Goal: Transaction & Acquisition: Purchase product/service

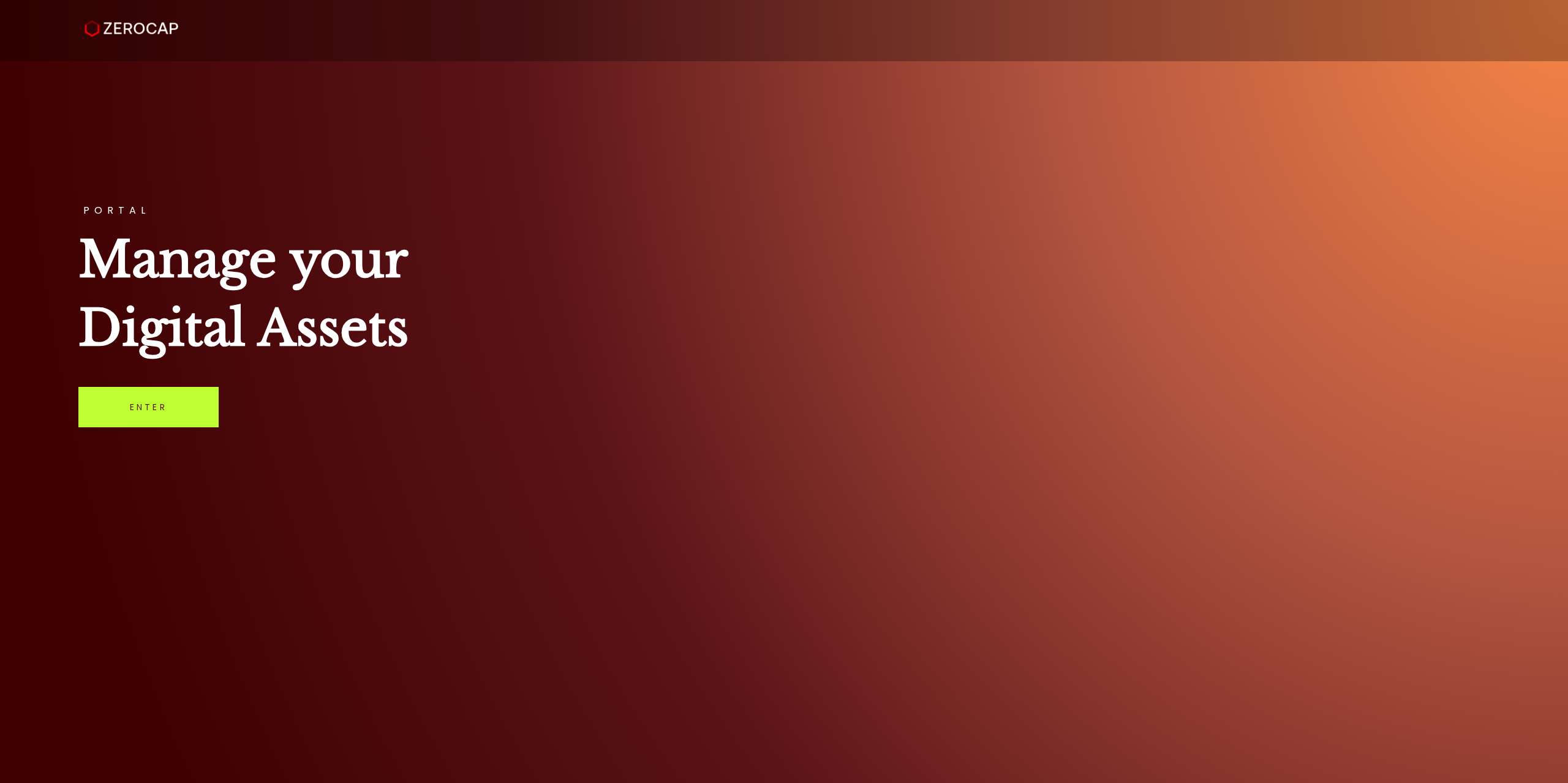
click at [111, 423] on link "Enter" at bounding box center [148, 408] width 140 height 41
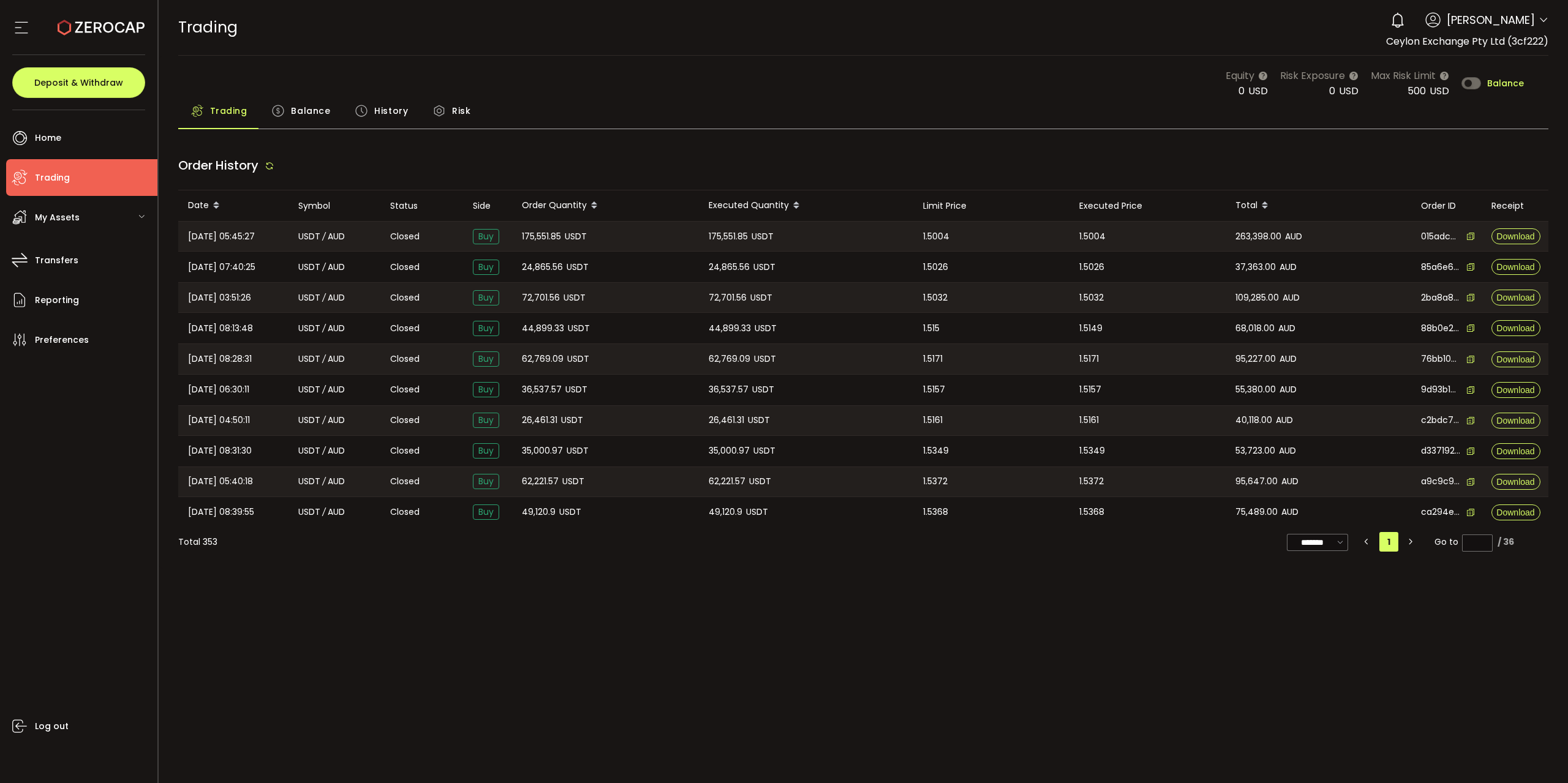
type input "***"
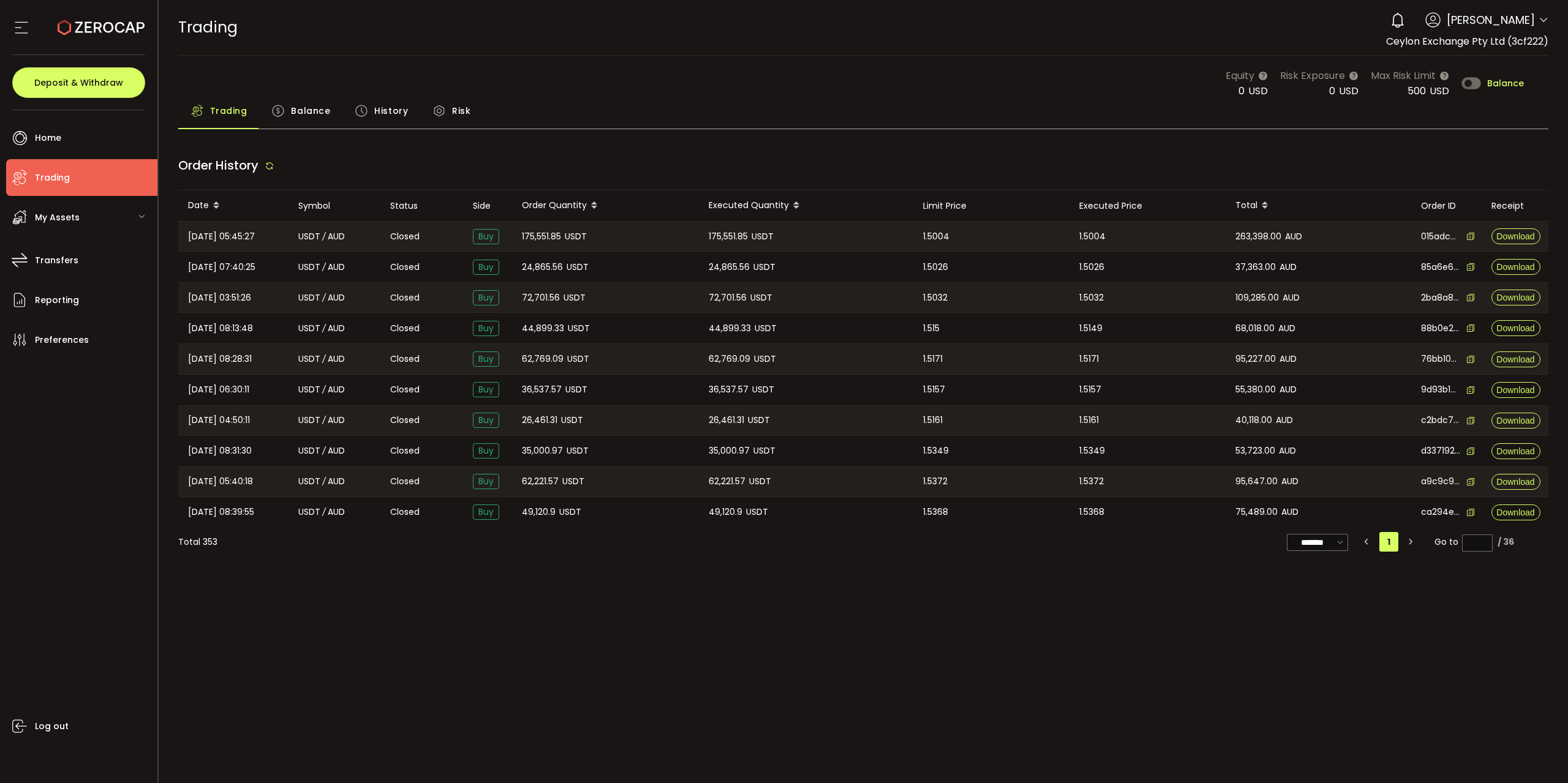
type input "***"
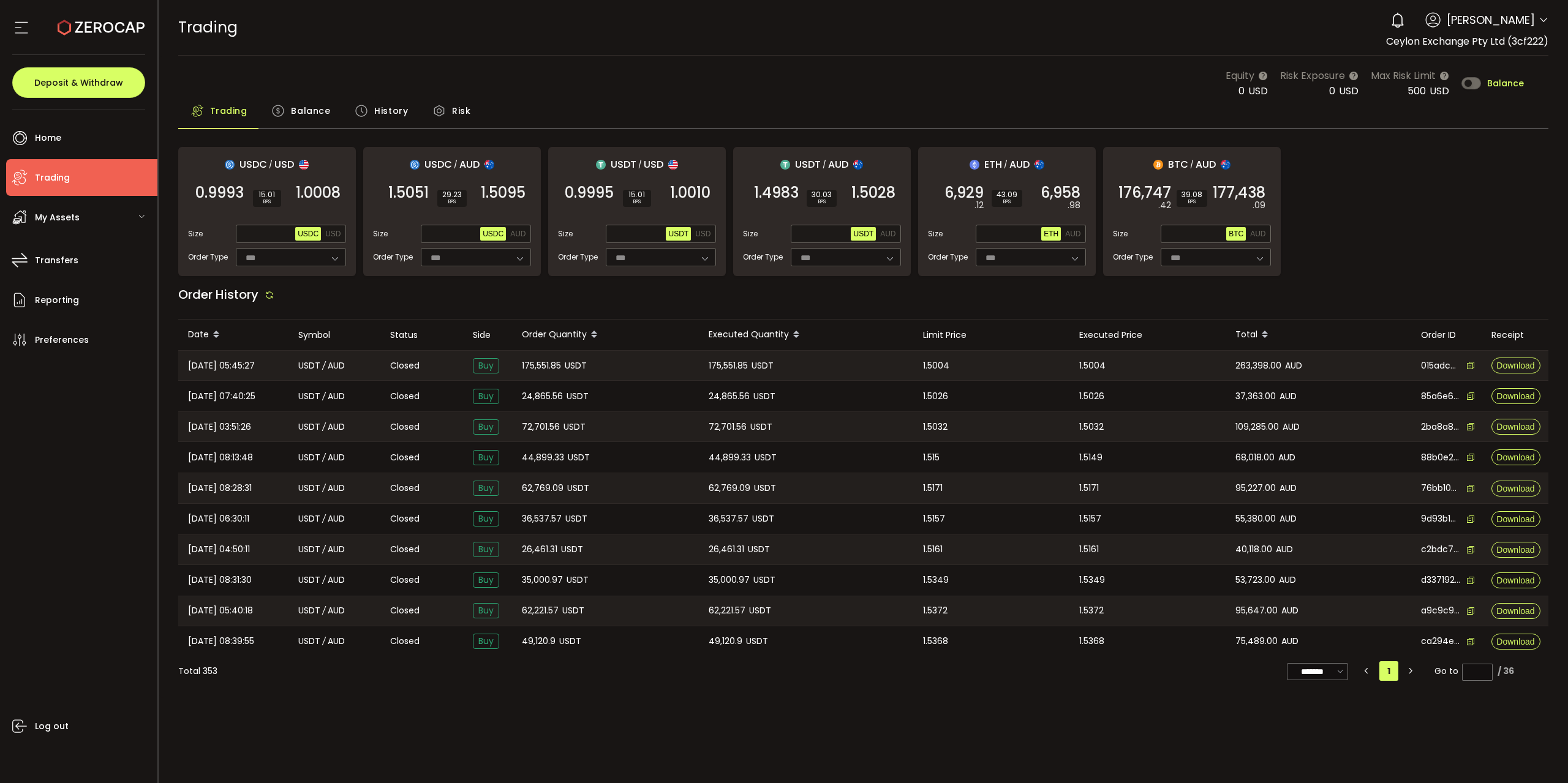
click at [113, 212] on div "My Assets" at bounding box center [82, 217] width 151 height 37
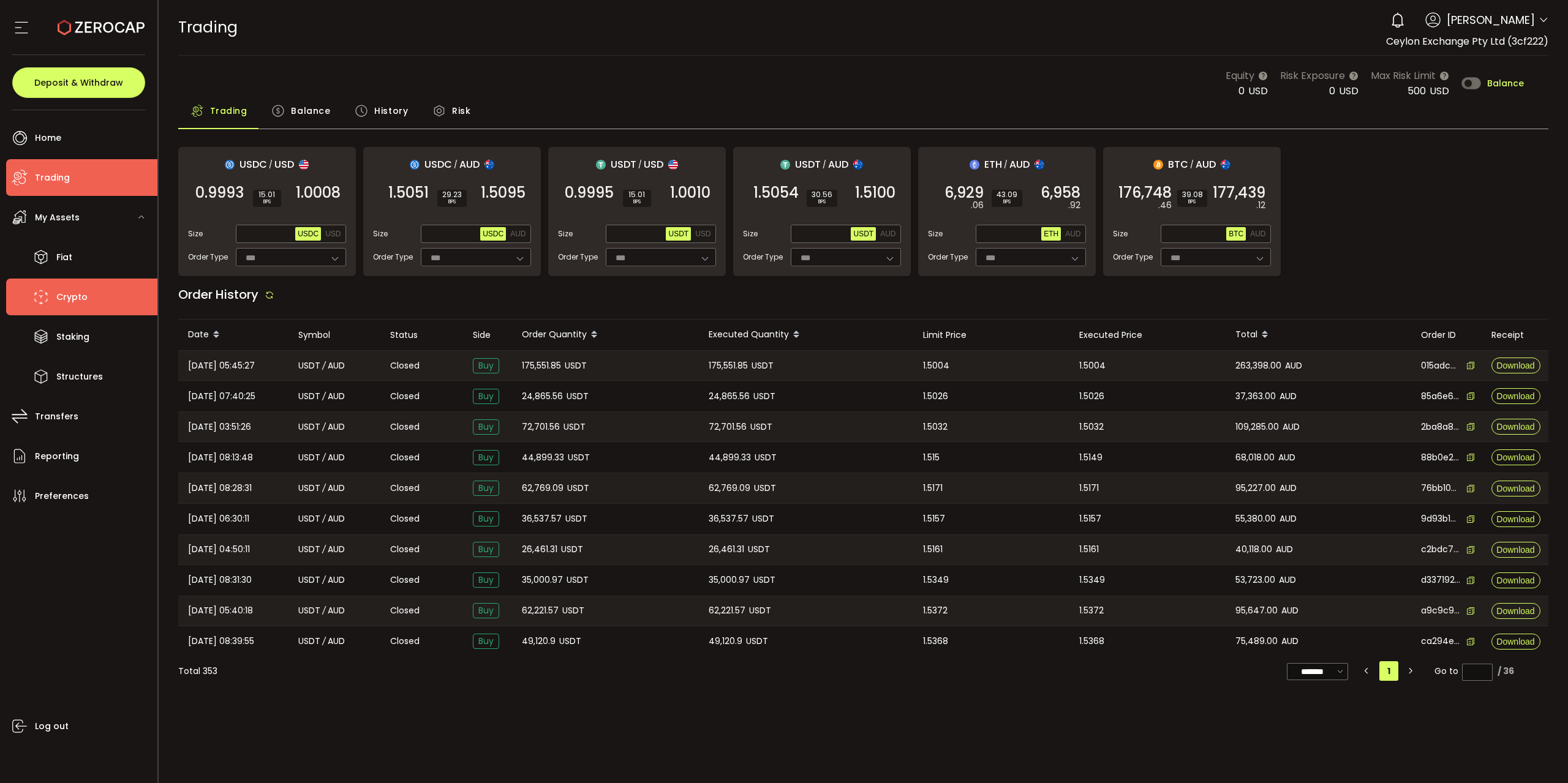
click at [89, 288] on li "Crypto" at bounding box center [82, 296] width 151 height 37
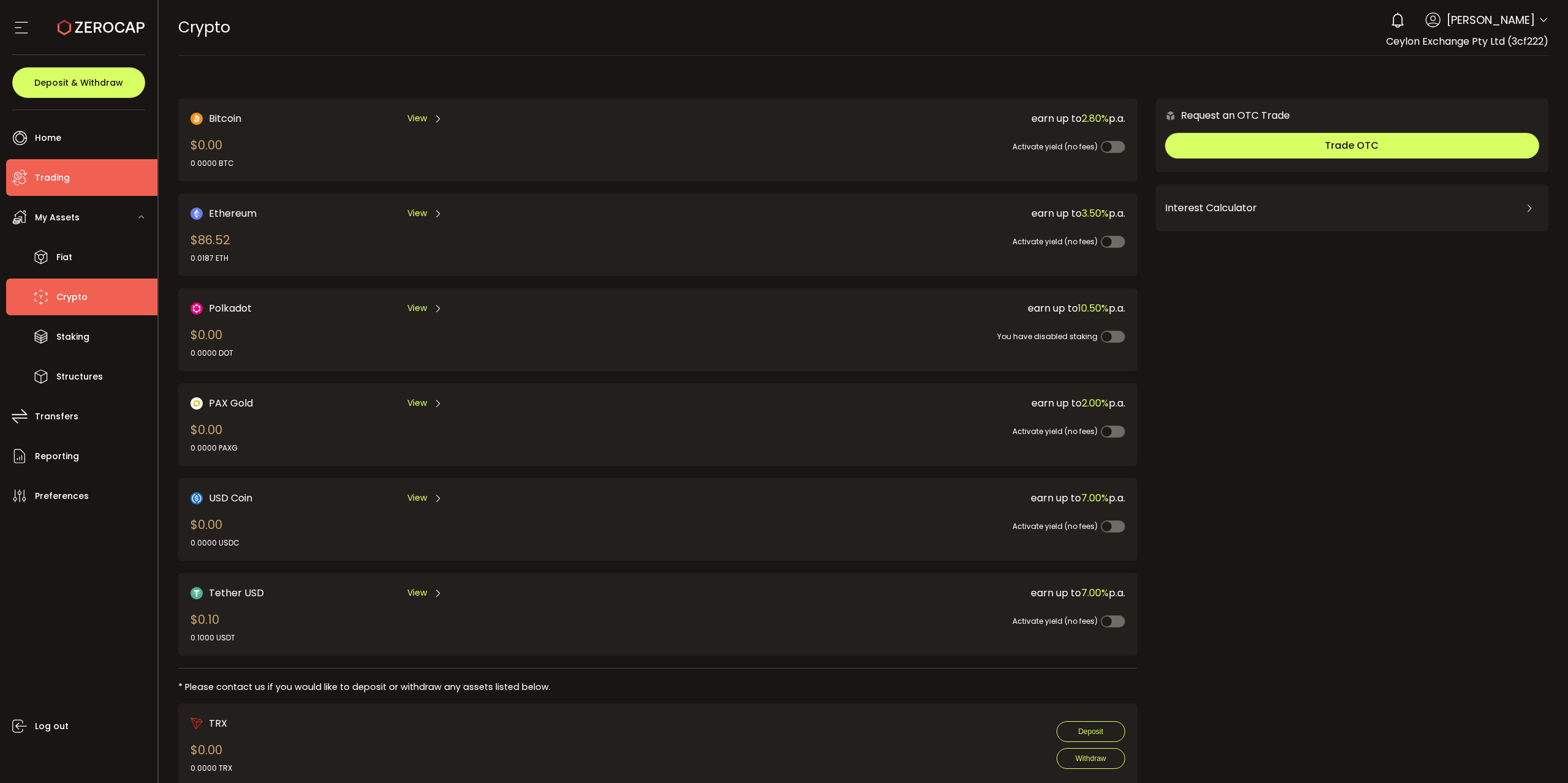
drag, startPoint x: 59, startPoint y: 169, endPoint x: 74, endPoint y: 7, distance: 162.7
click at [59, 169] on span "Trading" at bounding box center [52, 178] width 35 height 18
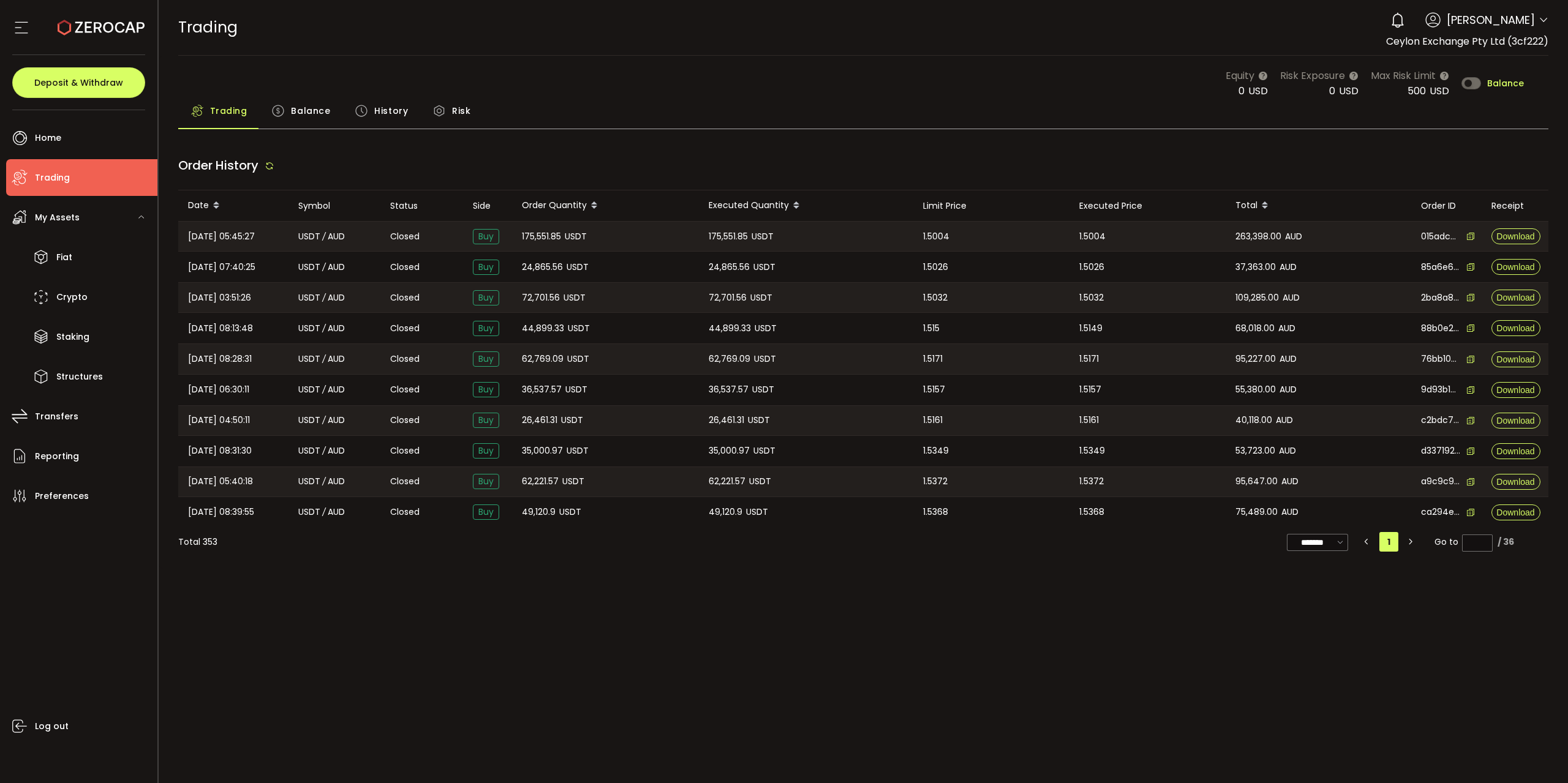
type input "***"
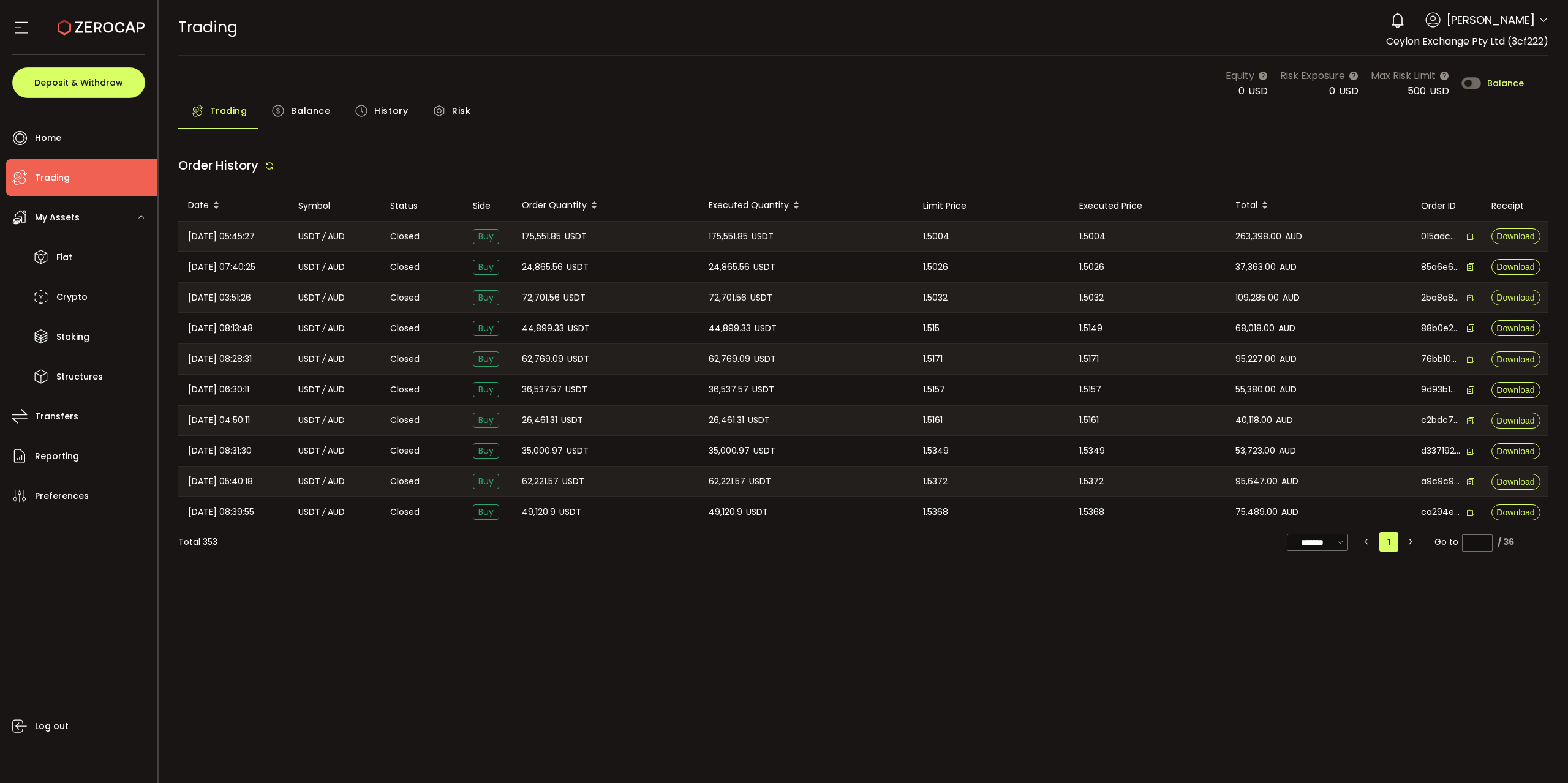
type input "***"
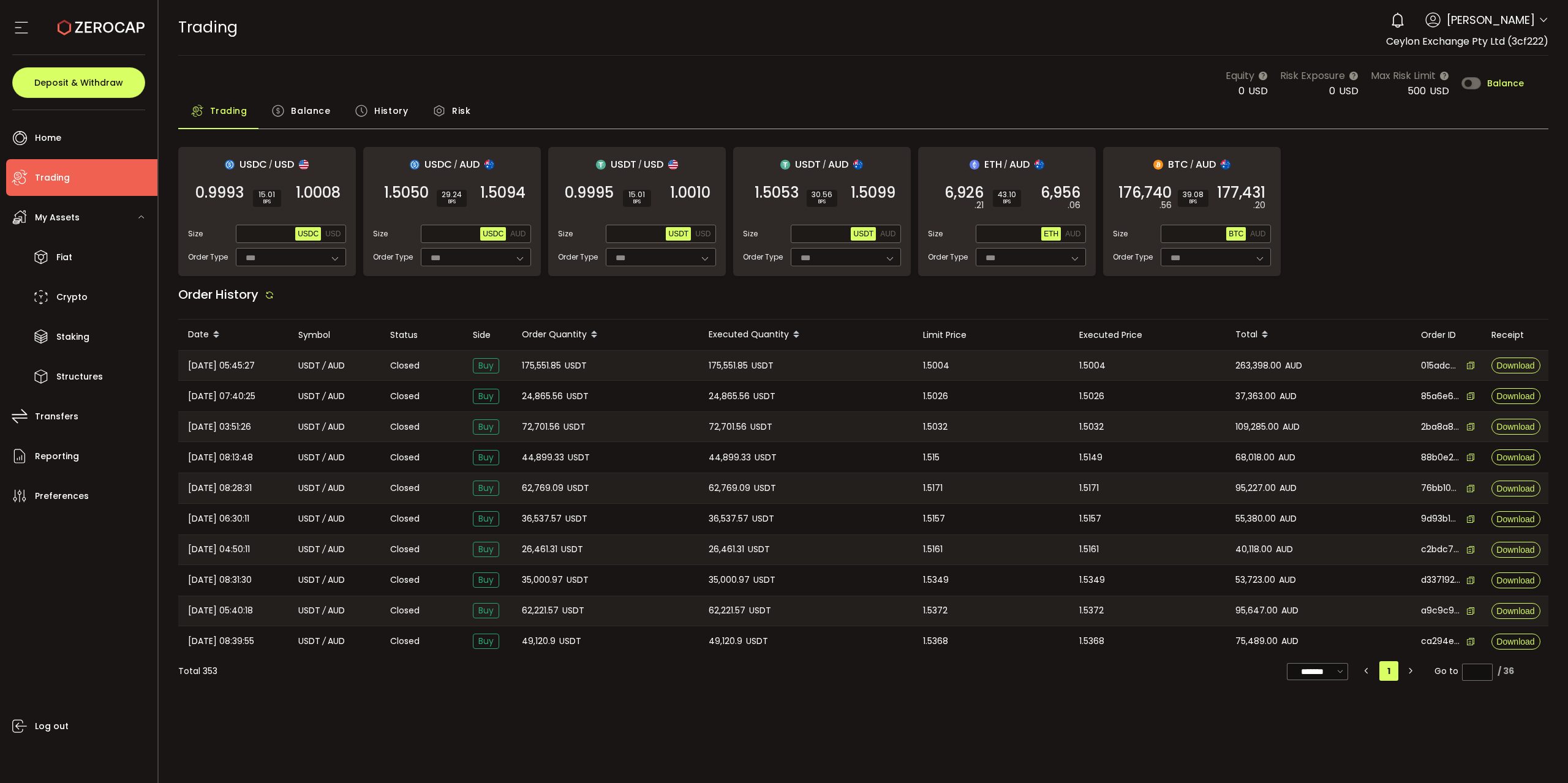
click at [1520, 81] on span "Balance" at bounding box center [1505, 83] width 37 height 9
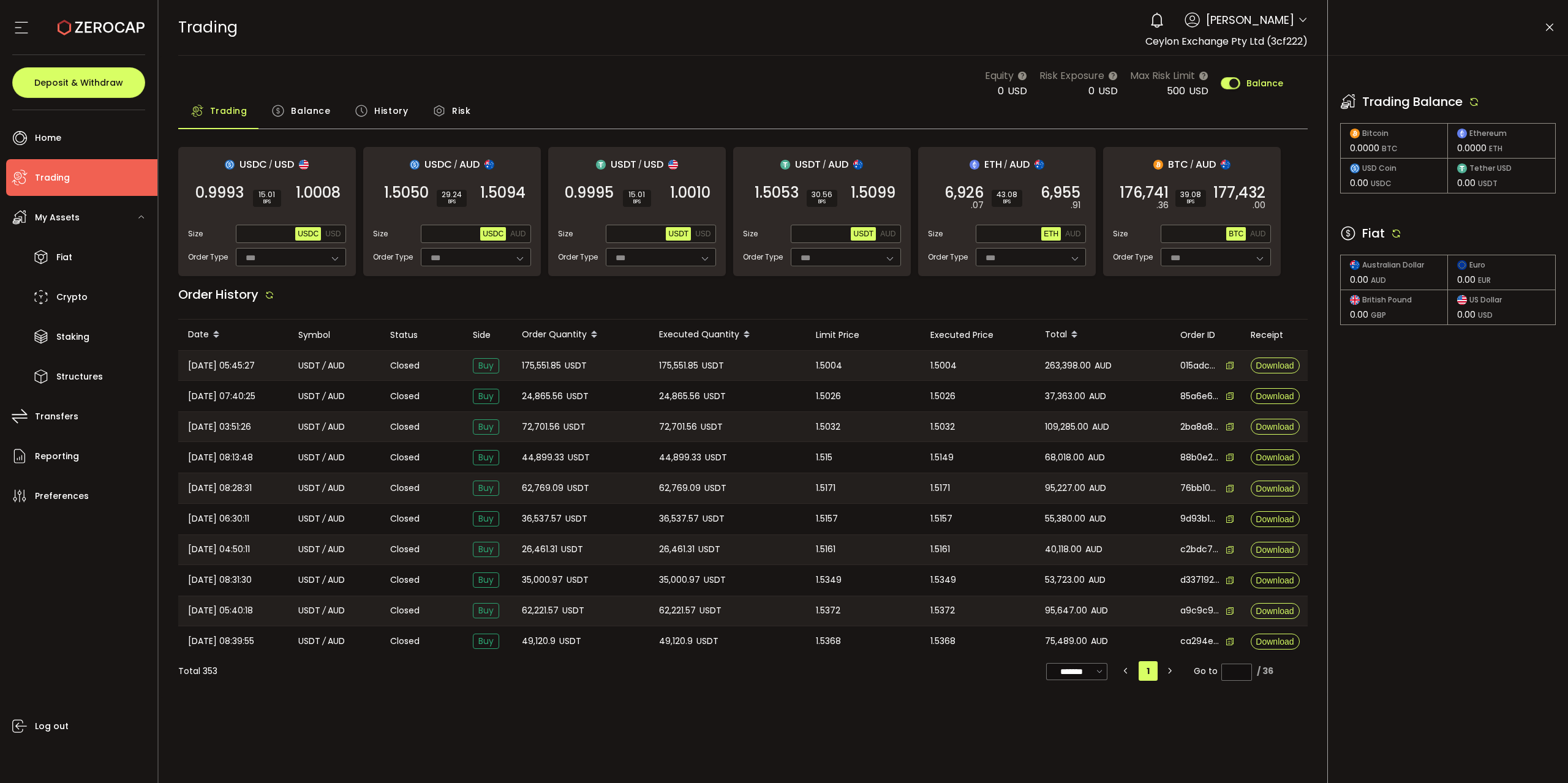
click at [1392, 236] on icon at bounding box center [1397, 234] width 11 height 11
click at [1476, 102] on icon at bounding box center [1474, 102] width 11 height 11
click at [1395, 229] on icon at bounding box center [1397, 234] width 11 height 11
click at [1472, 96] on icon at bounding box center [1474, 102] width 11 height 11
click at [1395, 234] on icon at bounding box center [1397, 234] width 11 height 11
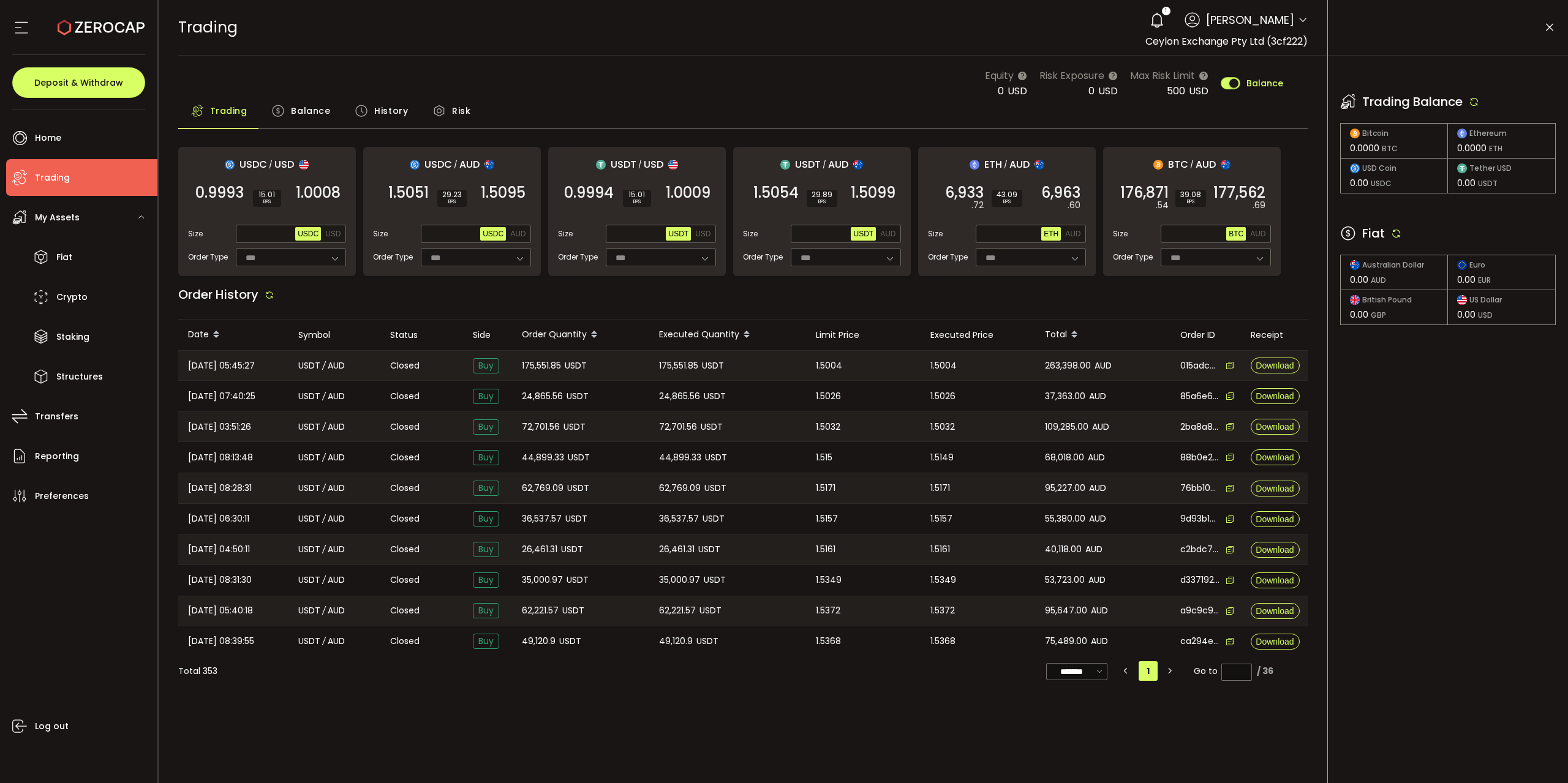
click at [1477, 102] on icon at bounding box center [1474, 102] width 11 height 11
click at [1397, 229] on icon at bounding box center [1397, 234] width 11 height 11
click at [1481, 95] on div "Trading Balance" at bounding box center [1448, 102] width 216 height 19
click at [1477, 98] on icon at bounding box center [1474, 102] width 11 height 11
click at [1392, 235] on icon at bounding box center [1397, 234] width 11 height 11
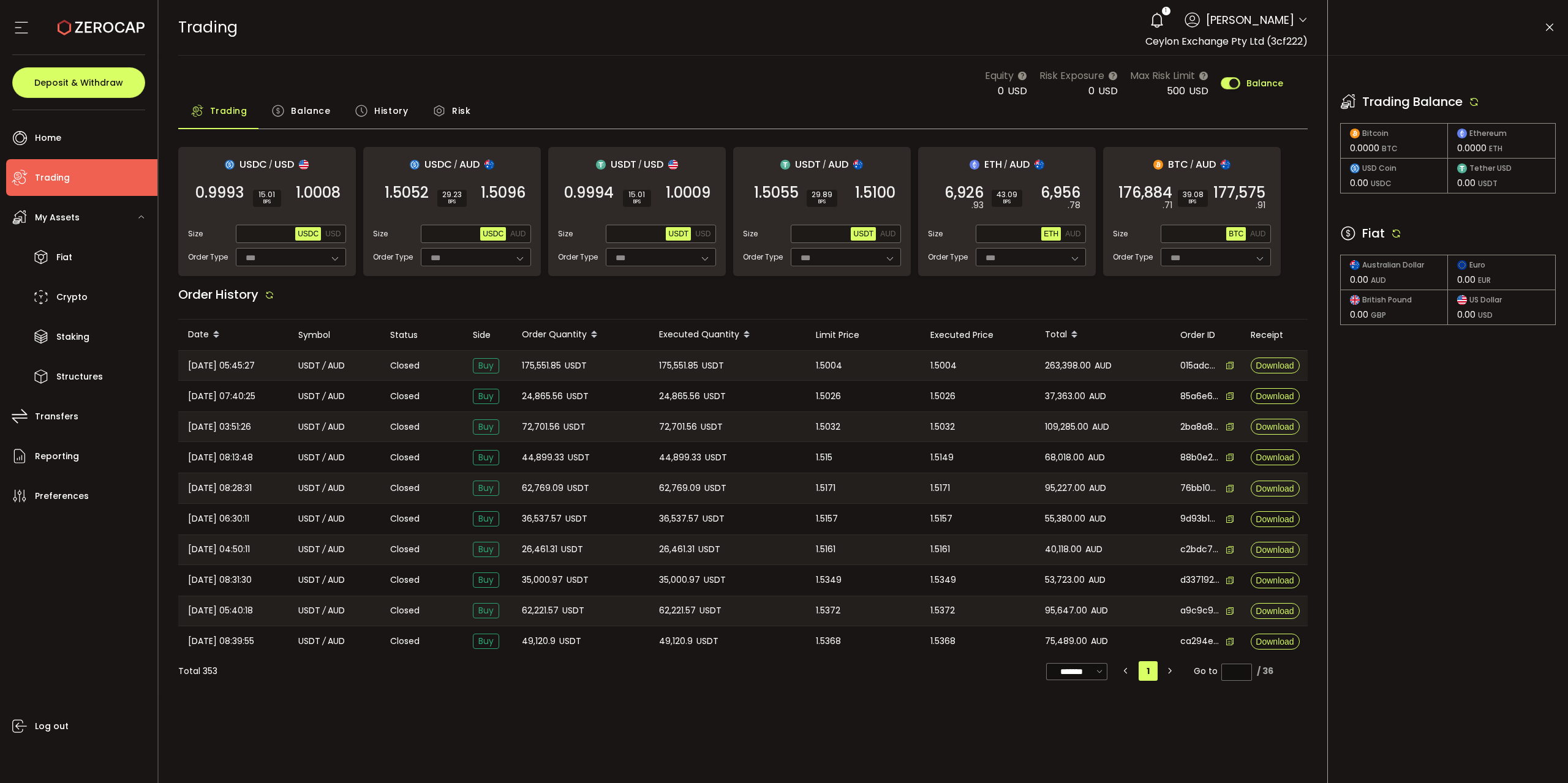
click at [1477, 98] on icon at bounding box center [1474, 102] width 11 height 11
click at [1388, 486] on div "Trading Balance Bitcoin 0.0000 BTC Ethereum 0.0000 ETH USD Coin 0.00 USDC Tethe…" at bounding box center [1448, 392] width 241 height 783
click at [1399, 231] on icon at bounding box center [1397, 234] width 11 height 11
click at [1478, 103] on icon at bounding box center [1474, 102] width 11 height 11
click at [1394, 232] on icon at bounding box center [1397, 234] width 11 height 11
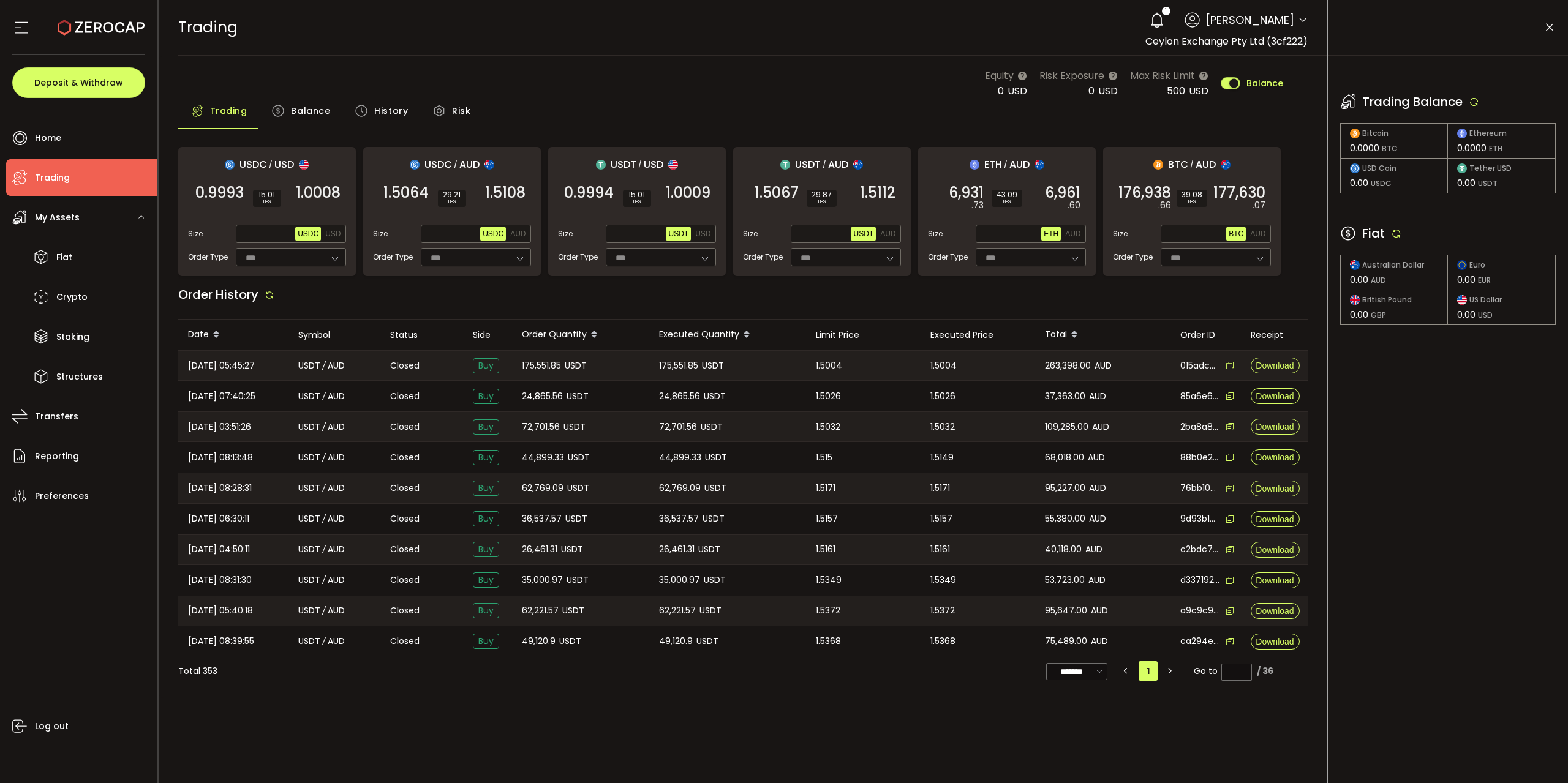
click at [1473, 103] on icon at bounding box center [1474, 102] width 11 height 11
click at [1392, 235] on icon at bounding box center [1397, 234] width 11 height 11
click at [890, 233] on span "AUD" at bounding box center [887, 234] width 15 height 9
click at [839, 234] on span "Max" at bounding box center [840, 234] width 21 height 11
type input "*******"
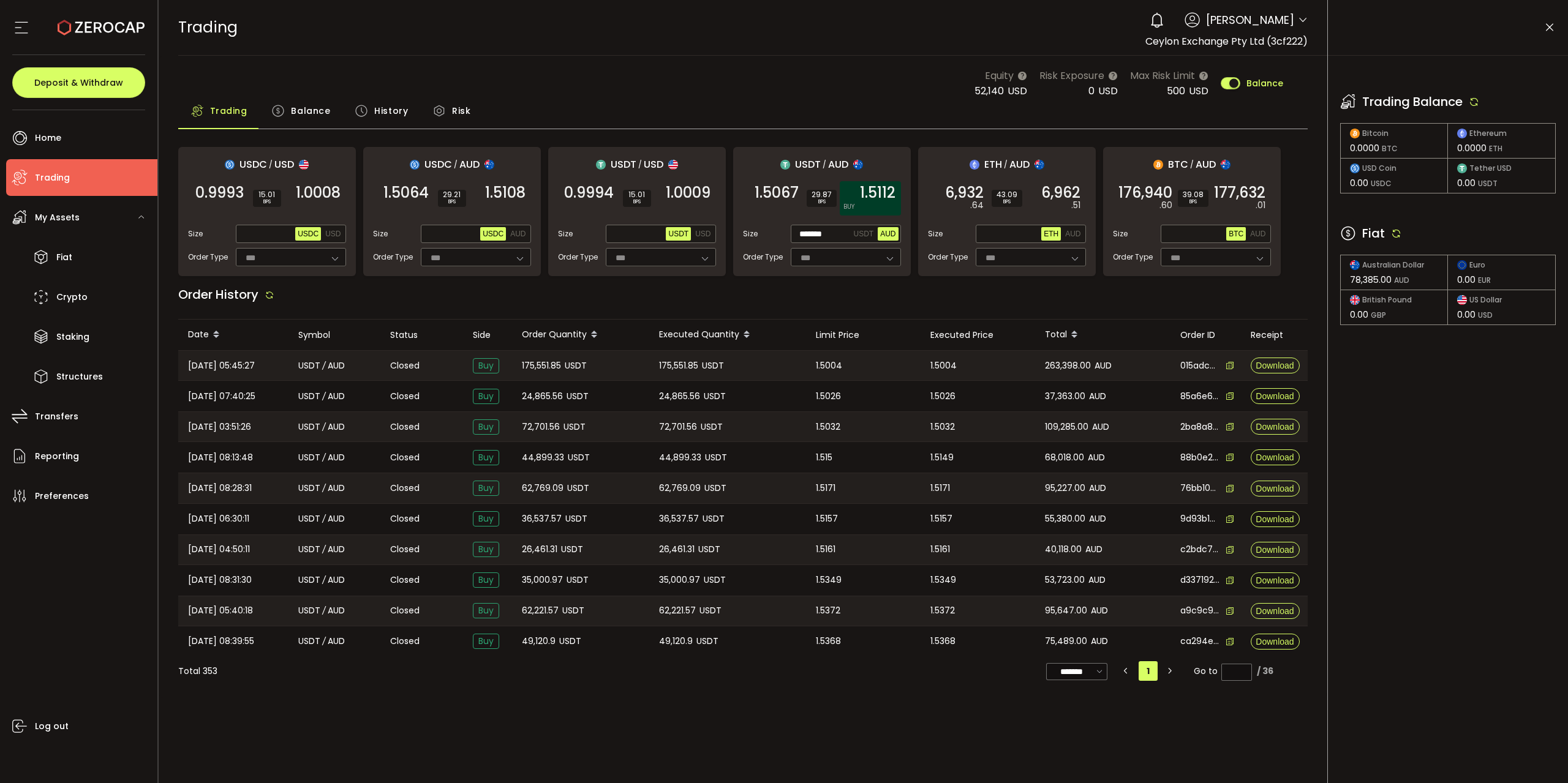
click at [883, 203] on div "1.5112 BUY" at bounding box center [870, 199] width 61 height 34
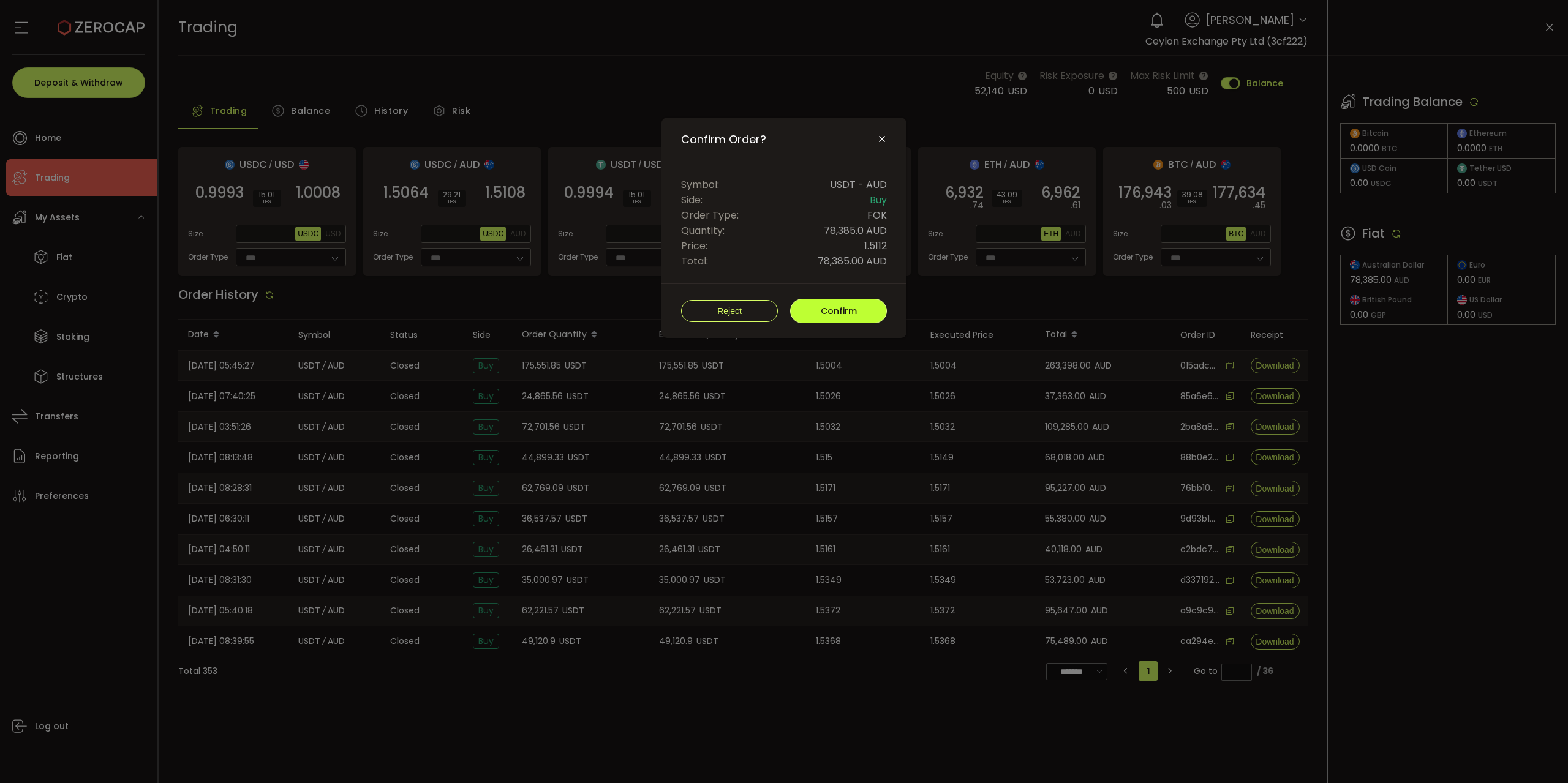
click at [845, 307] on span "Confirm" at bounding box center [839, 311] width 36 height 12
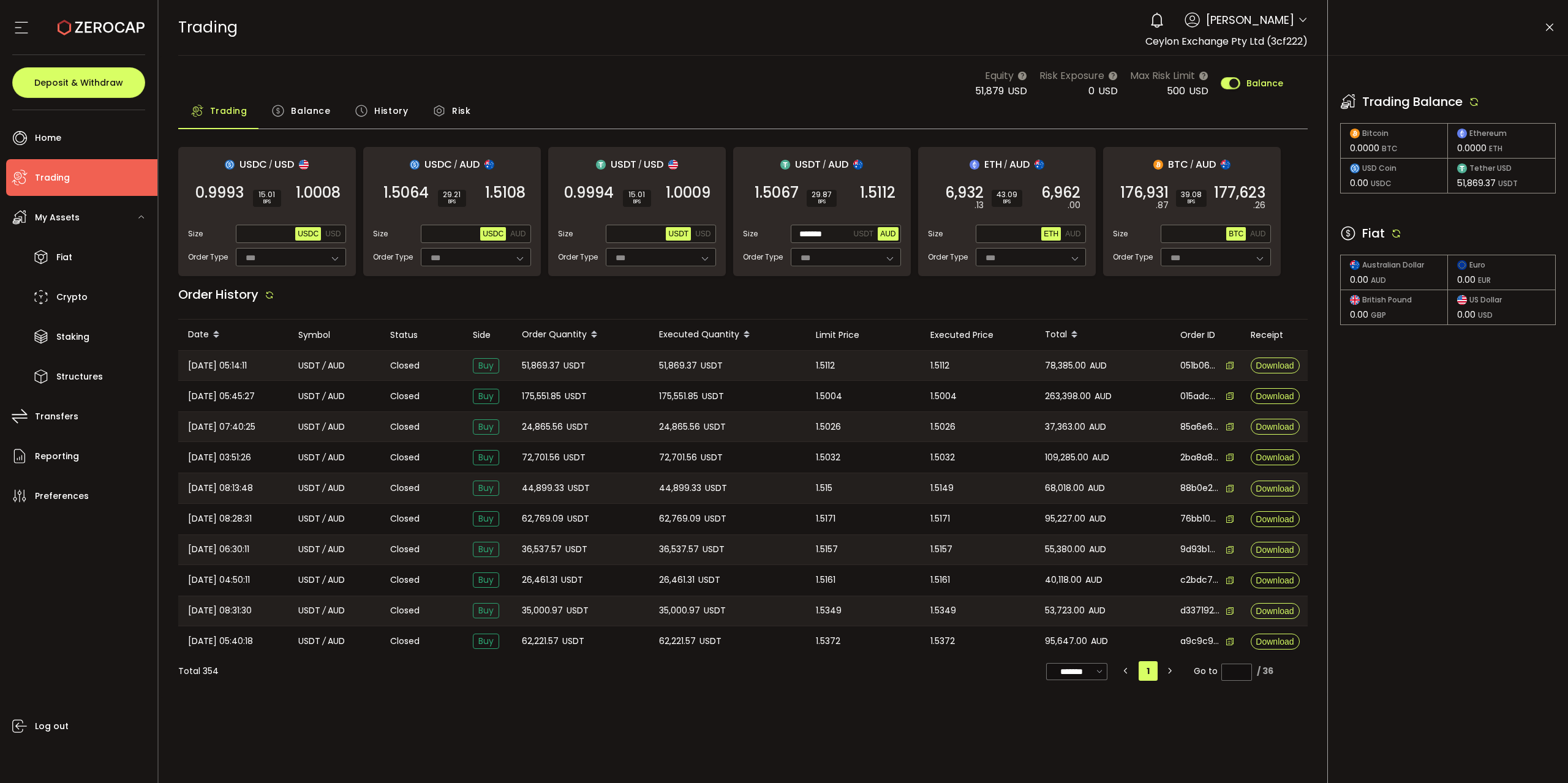
click at [310, 115] on span "Balance" at bounding box center [310, 111] width 39 height 24
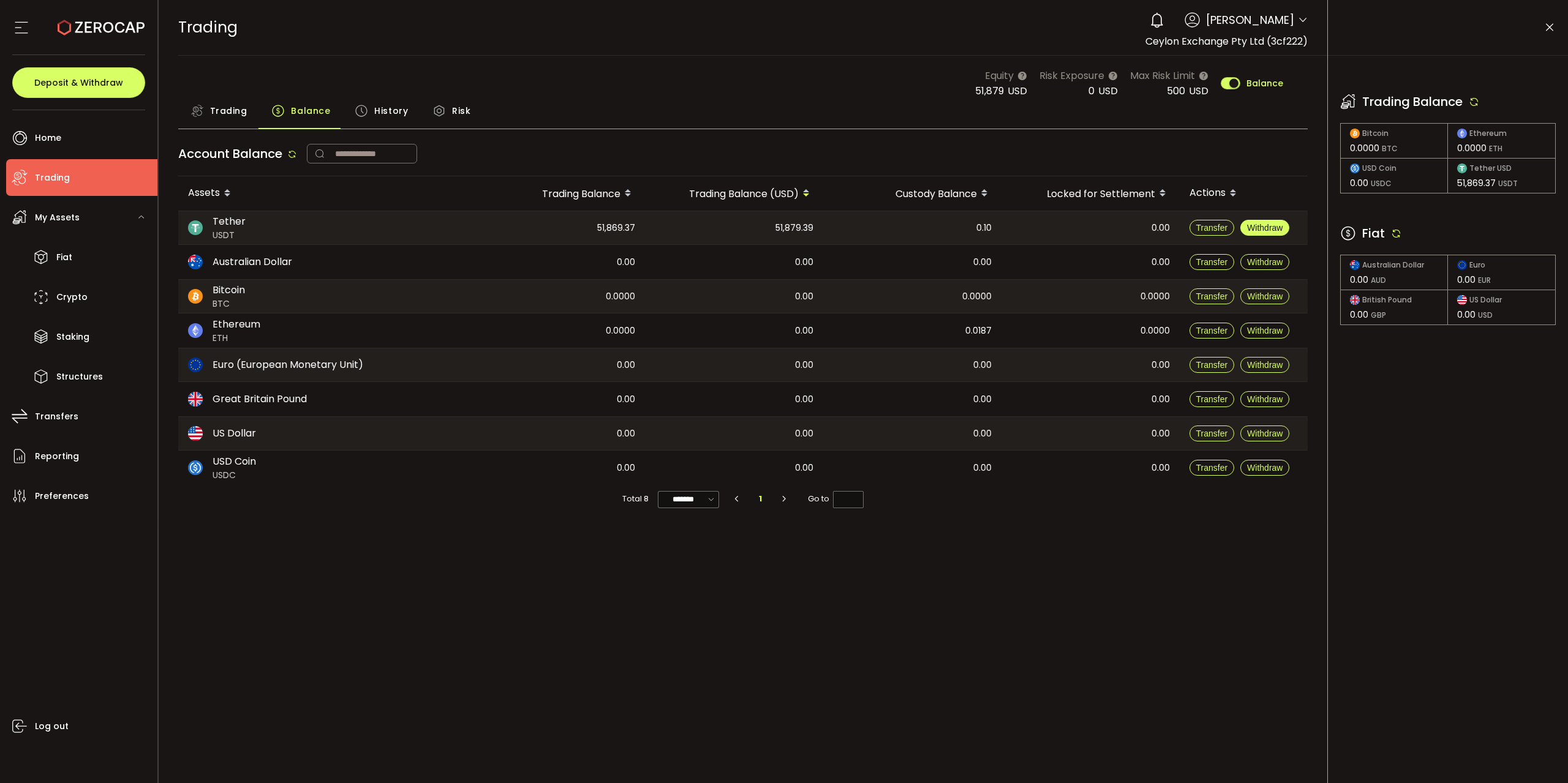
click at [1266, 220] on button "Withdraw" at bounding box center [1265, 228] width 49 height 16
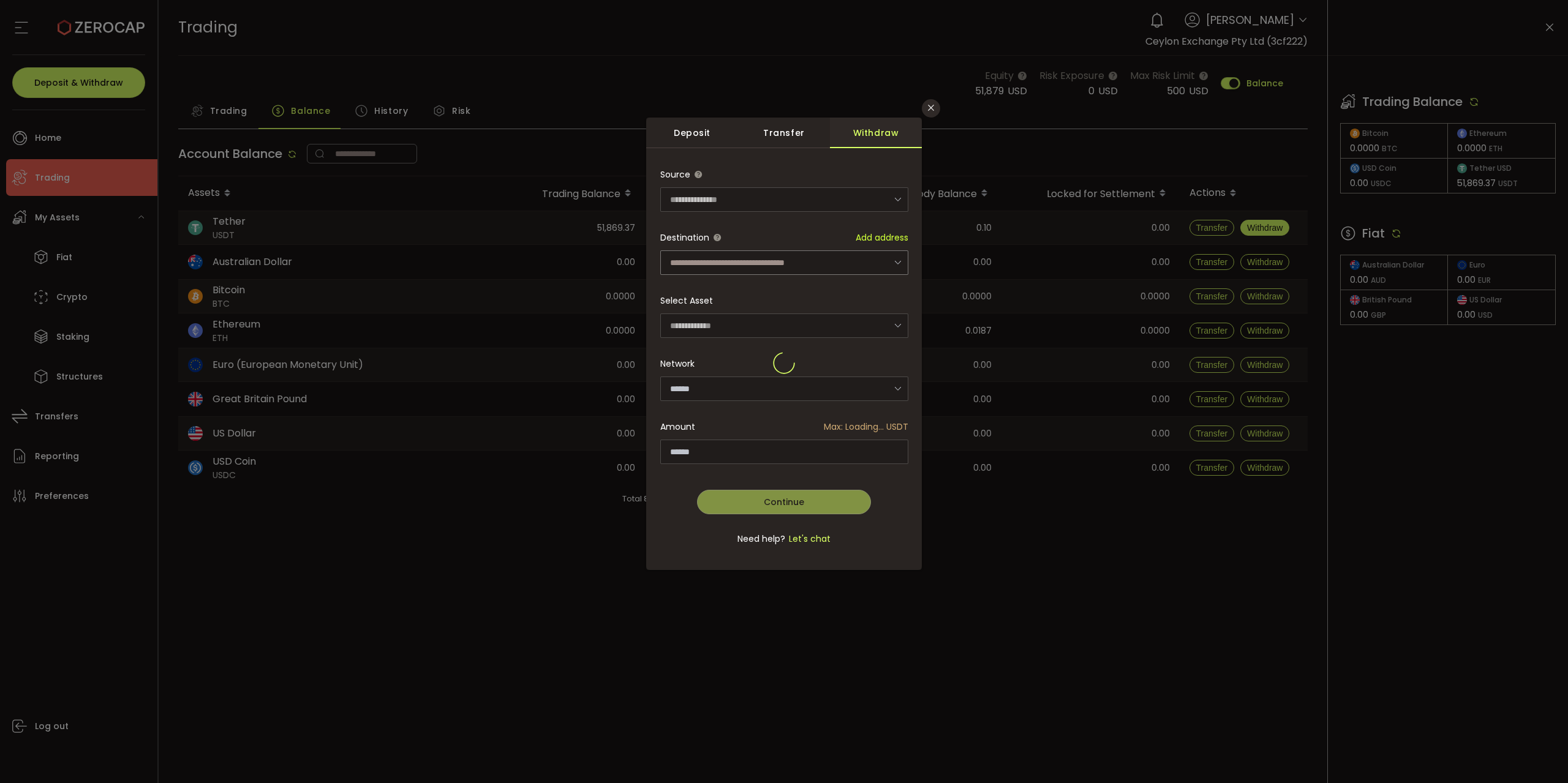
type input "****"
click at [858, 260] on input "dialog" at bounding box center [784, 263] width 248 height 24
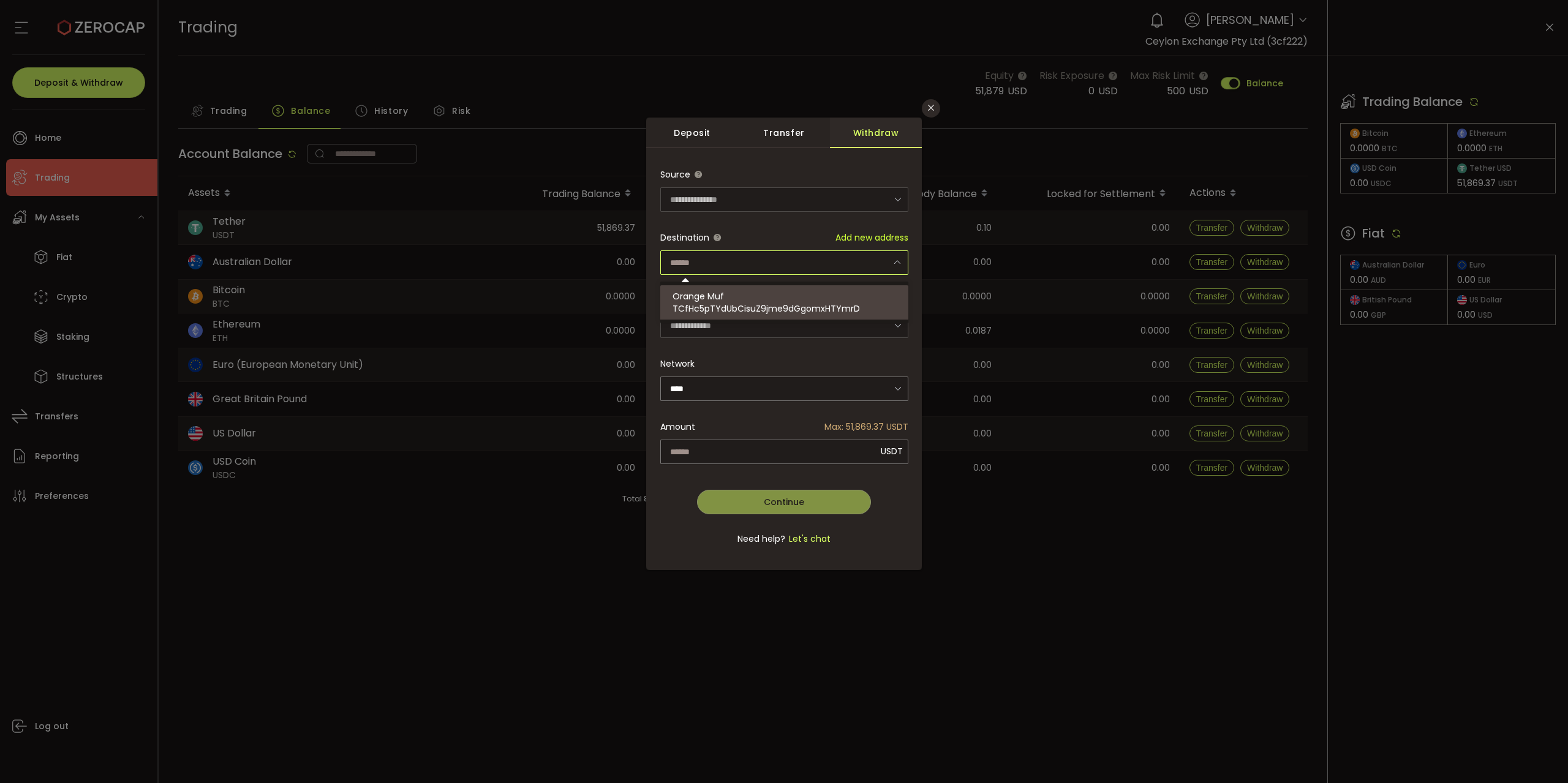
click at [841, 295] on div "Orange Muf TCfHc5pTYdUbCisuZ9jme9dGgomxHTYmrD" at bounding box center [784, 303] width 224 height 34
type input "**********"
click at [840, 445] on div "**********" at bounding box center [784, 363] width 248 height 402
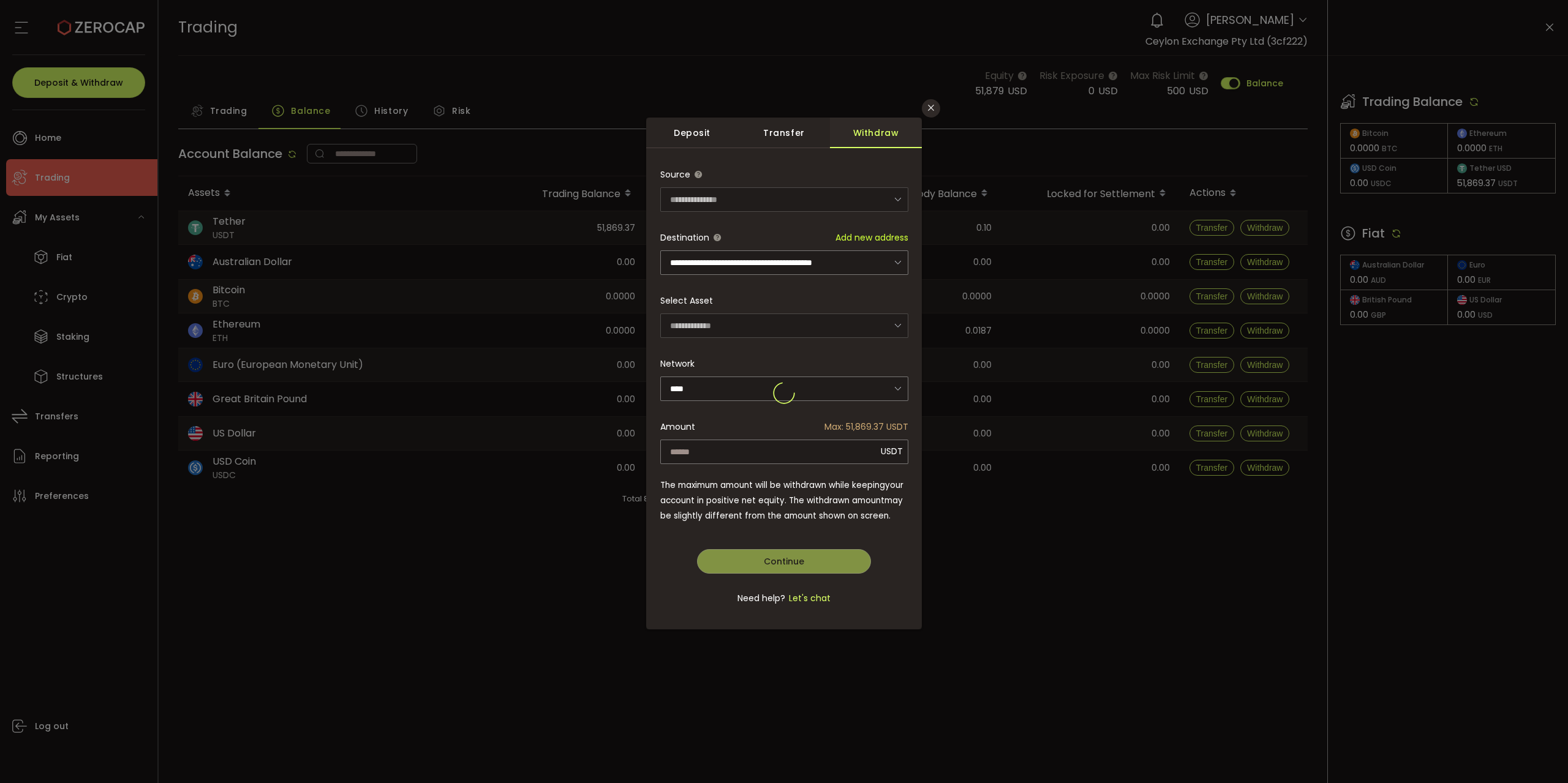
type input "*********"
click at [764, 553] on button "Continue" at bounding box center [784, 562] width 174 height 24
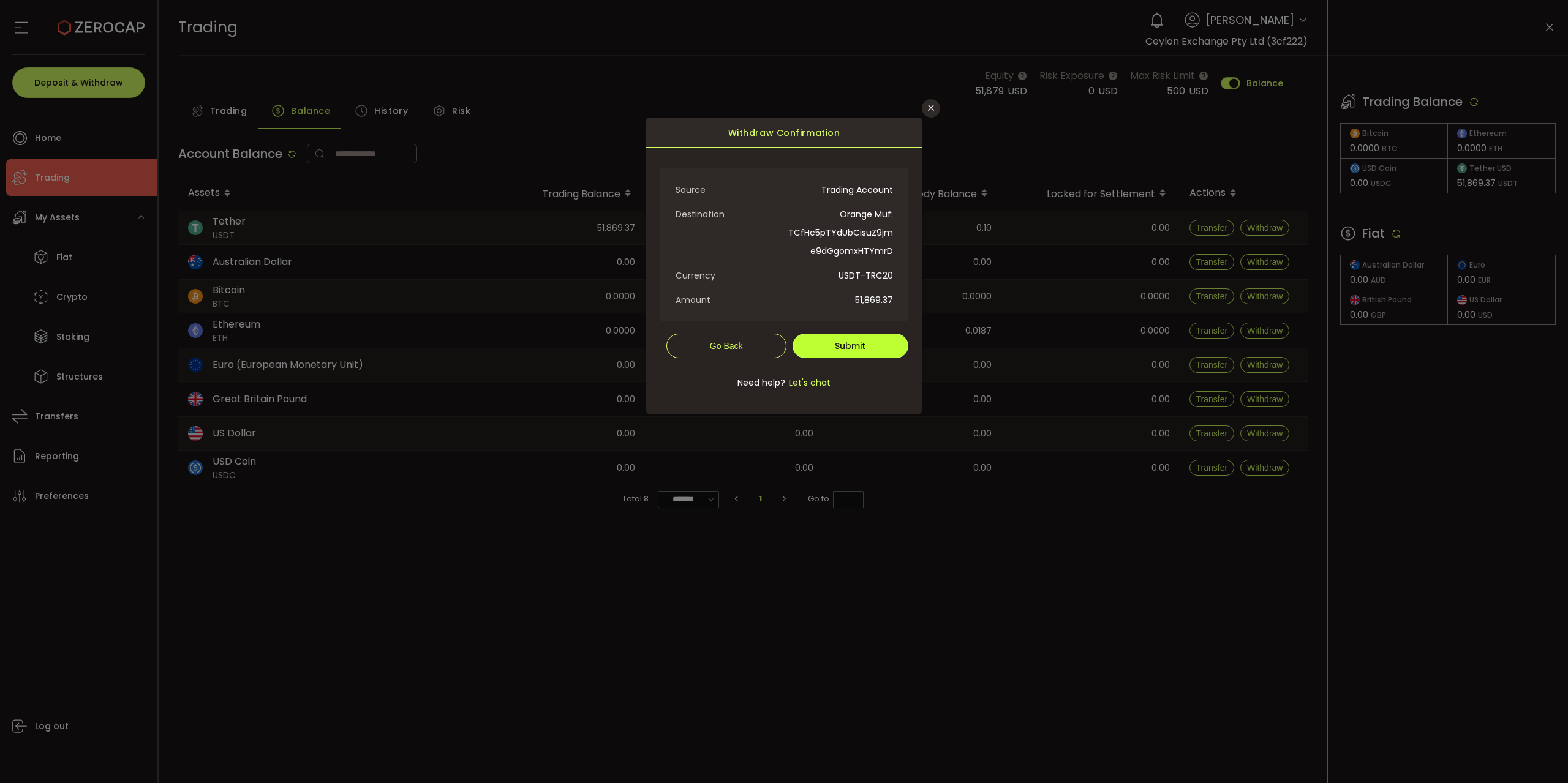
click at [869, 336] on button "Submit" at bounding box center [851, 346] width 116 height 24
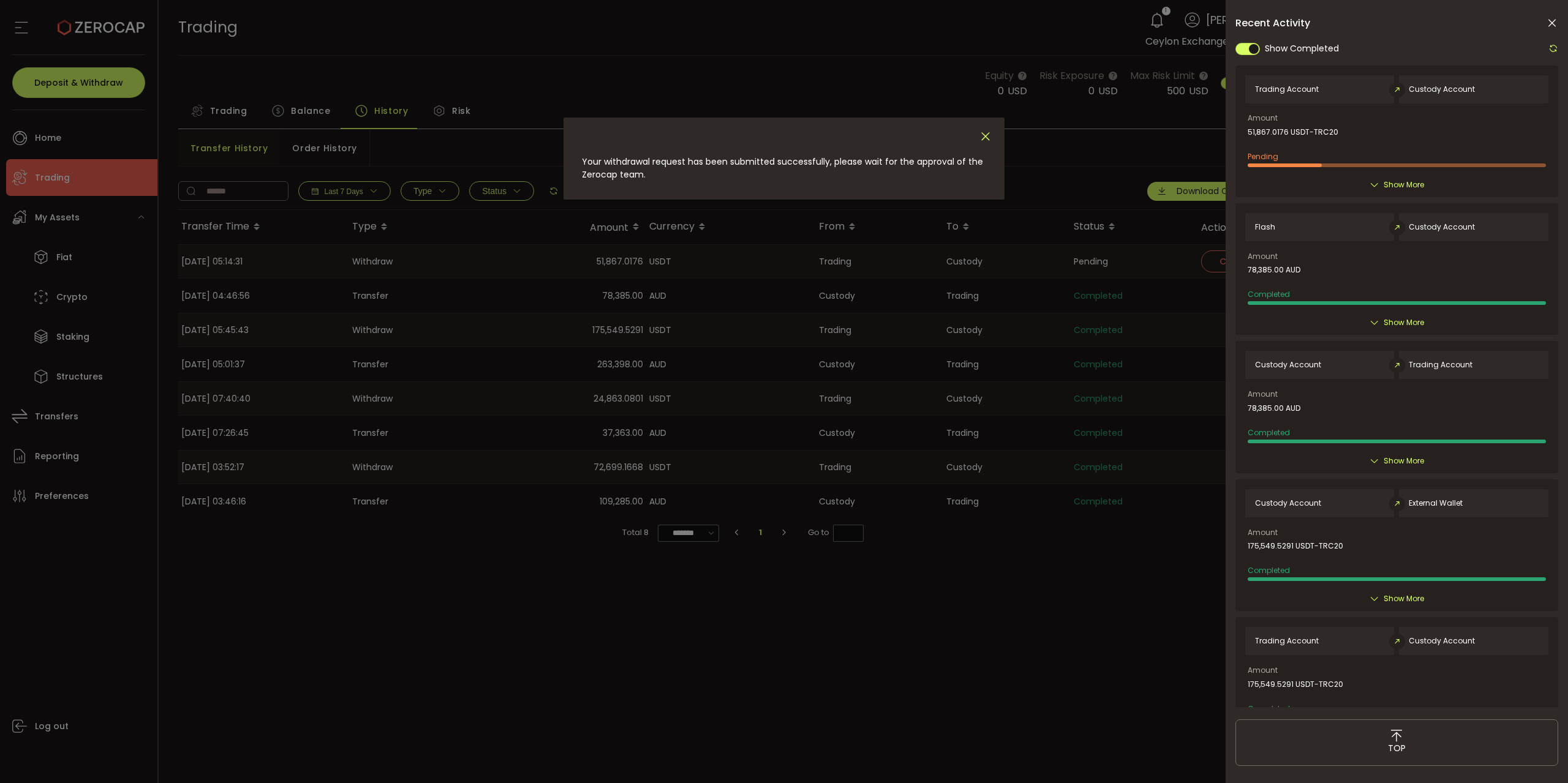
drag, startPoint x: 987, startPoint y: 133, endPoint x: 1491, endPoint y: 46, distance: 511.5
click at [987, 131] on icon "Close" at bounding box center [985, 137] width 14 height 14
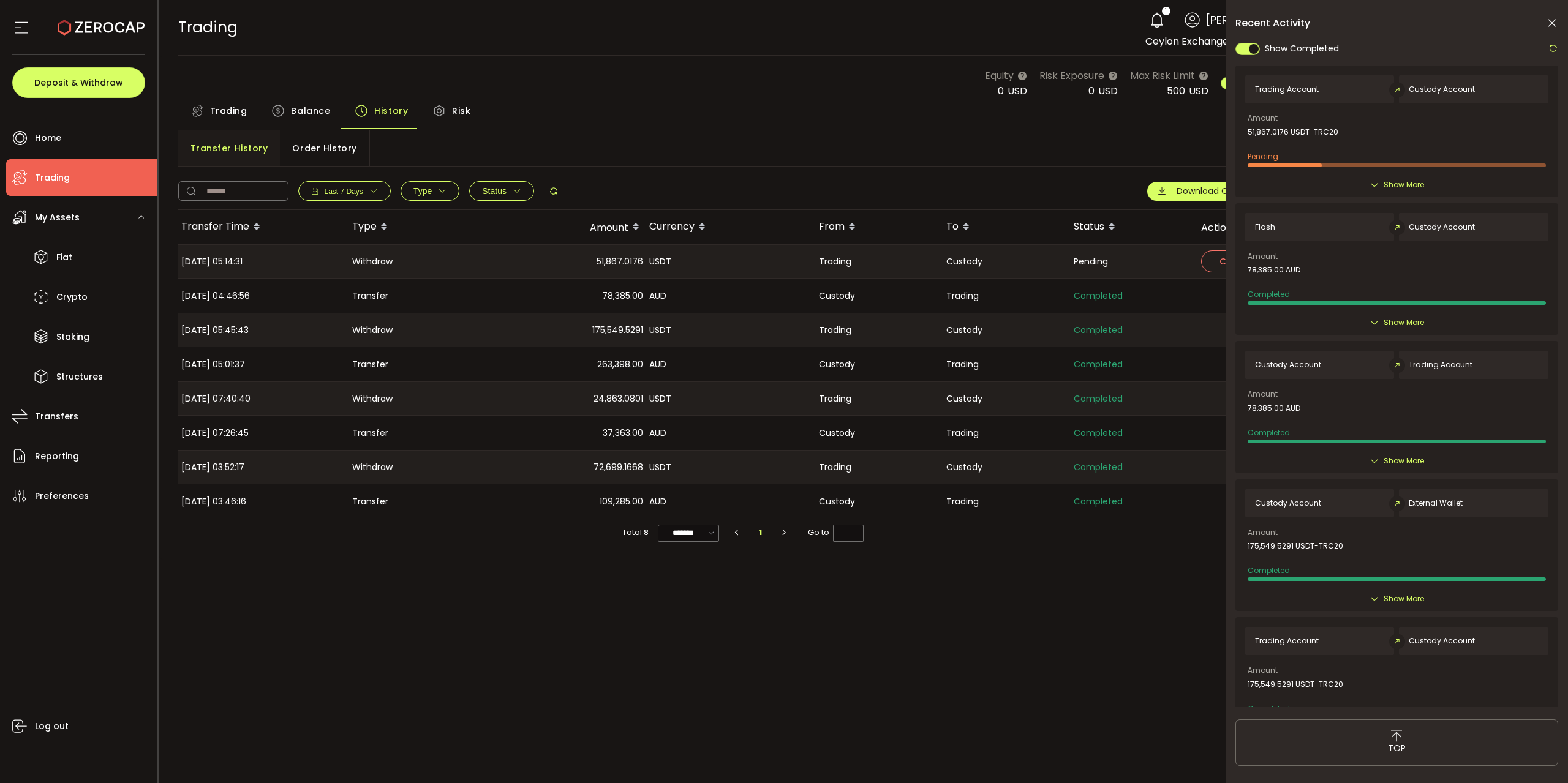
drag, startPoint x: 1555, startPoint y: 18, endPoint x: 924, endPoint y: 138, distance: 642.3
click at [1555, 18] on icon at bounding box center [1552, 23] width 12 height 12
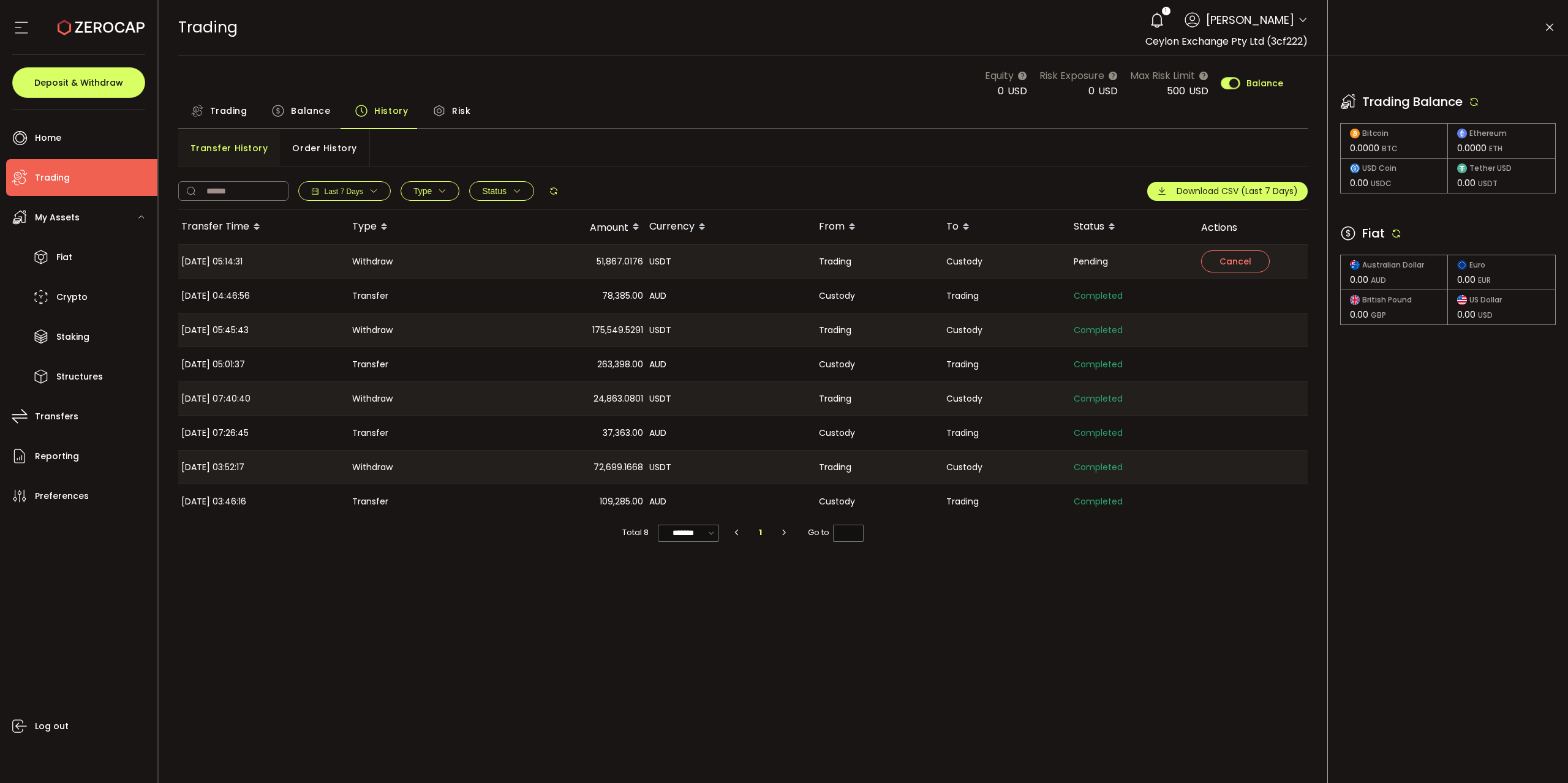
click at [1555, 26] on icon at bounding box center [1549, 27] width 12 height 12
